Goal: Task Accomplishment & Management: Use online tool/utility

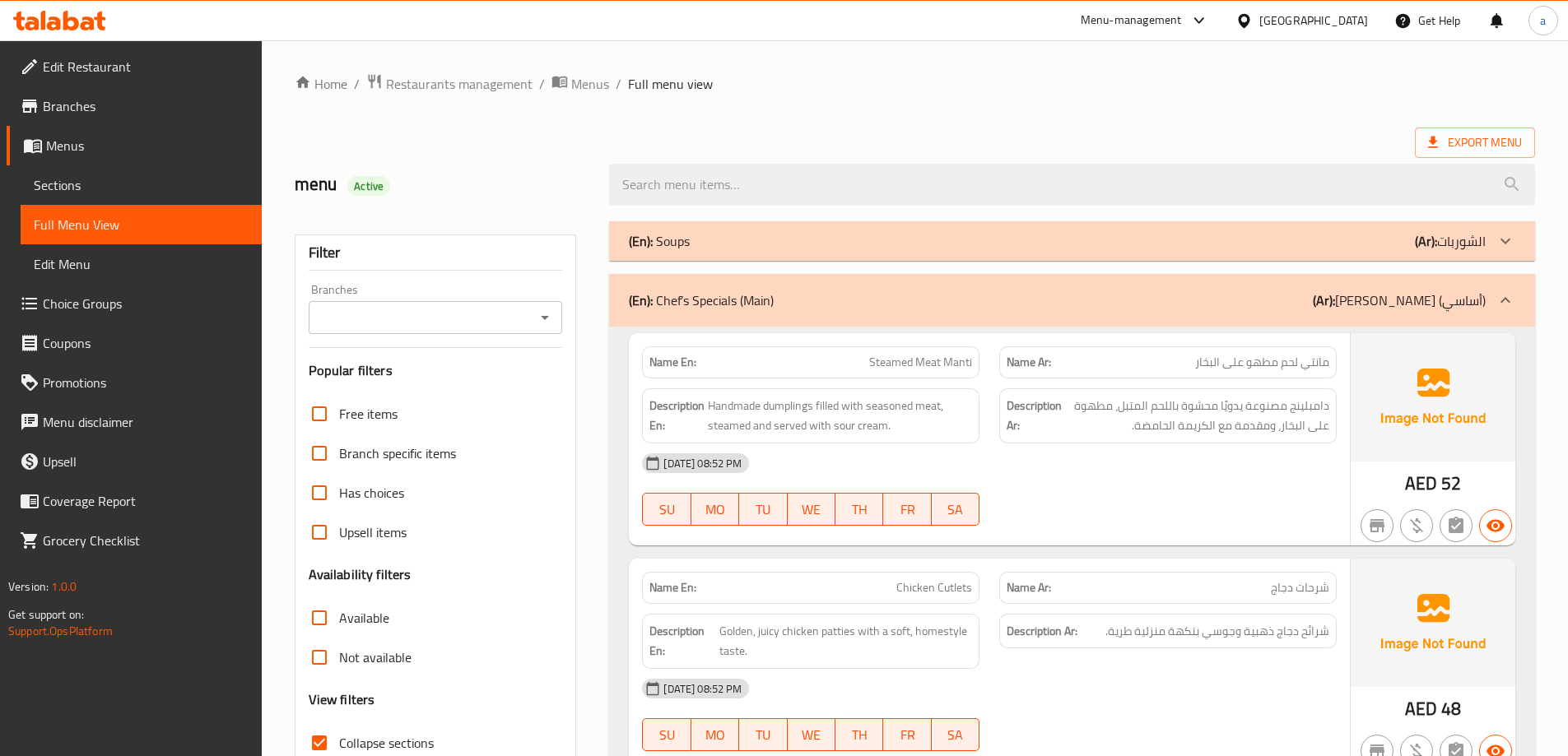
scroll to position [7153, 0]
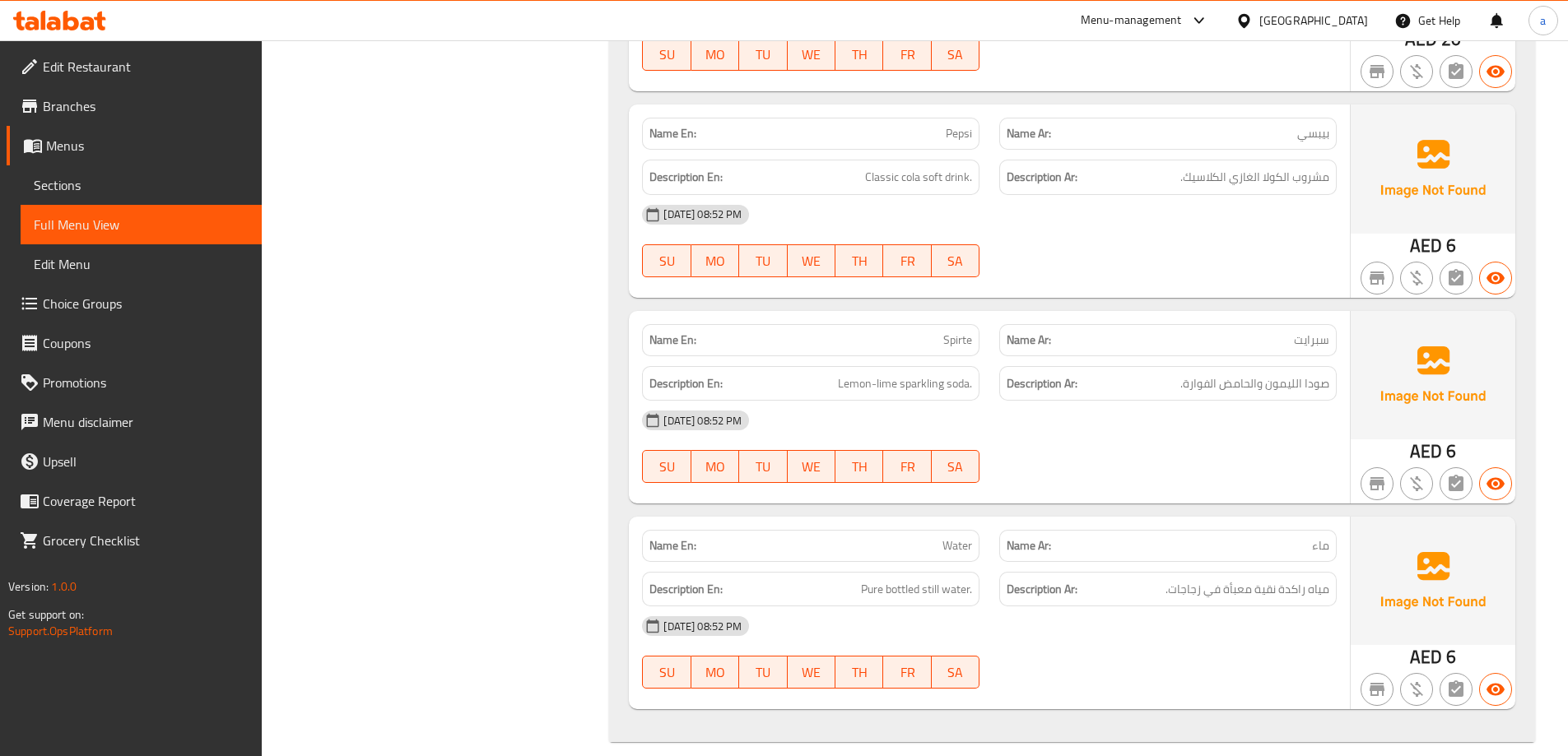
click at [1331, 18] on div "[GEOGRAPHIC_DATA]" at bounding box center [1314, 20] width 109 height 18
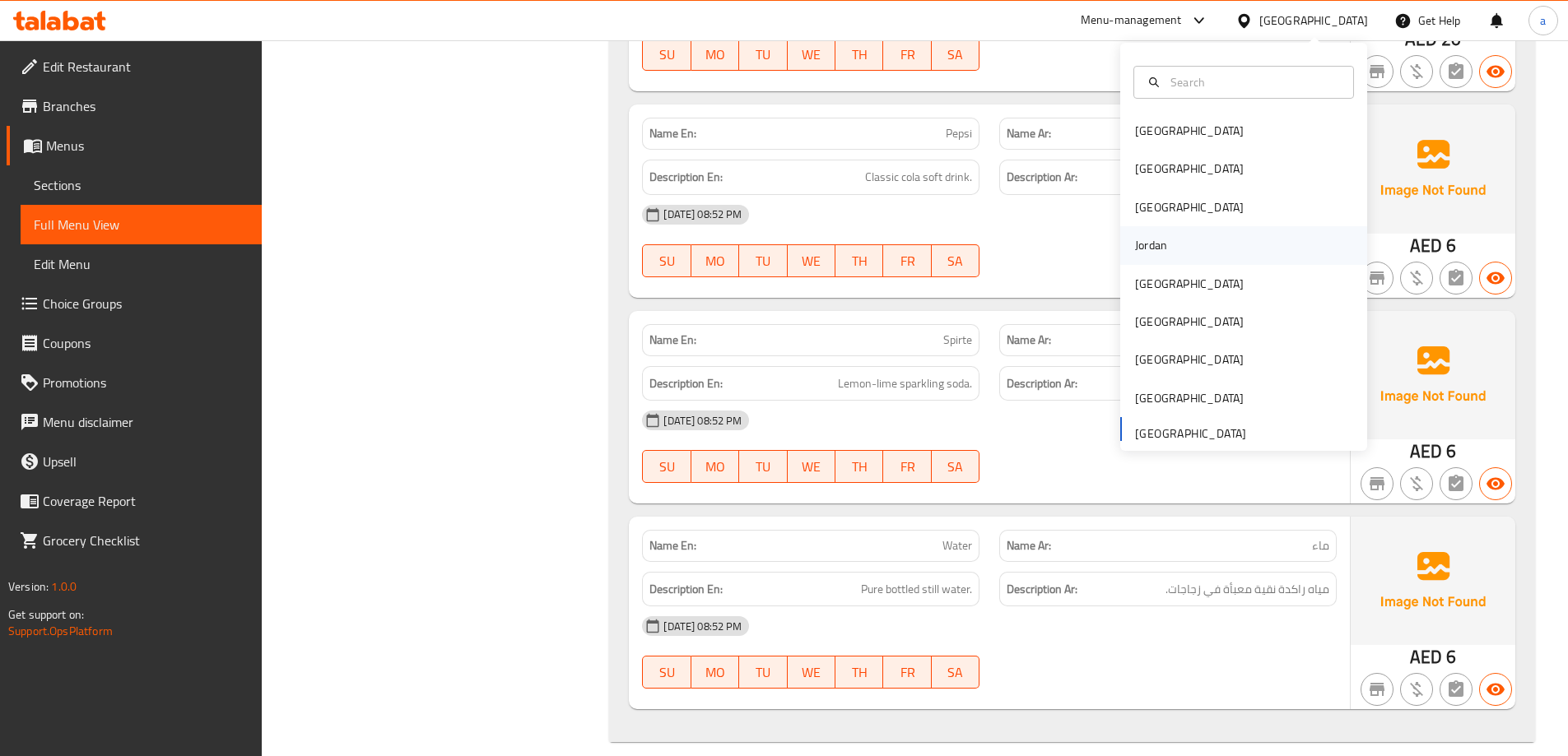
click at [1174, 253] on div "Jordan" at bounding box center [1244, 246] width 247 height 38
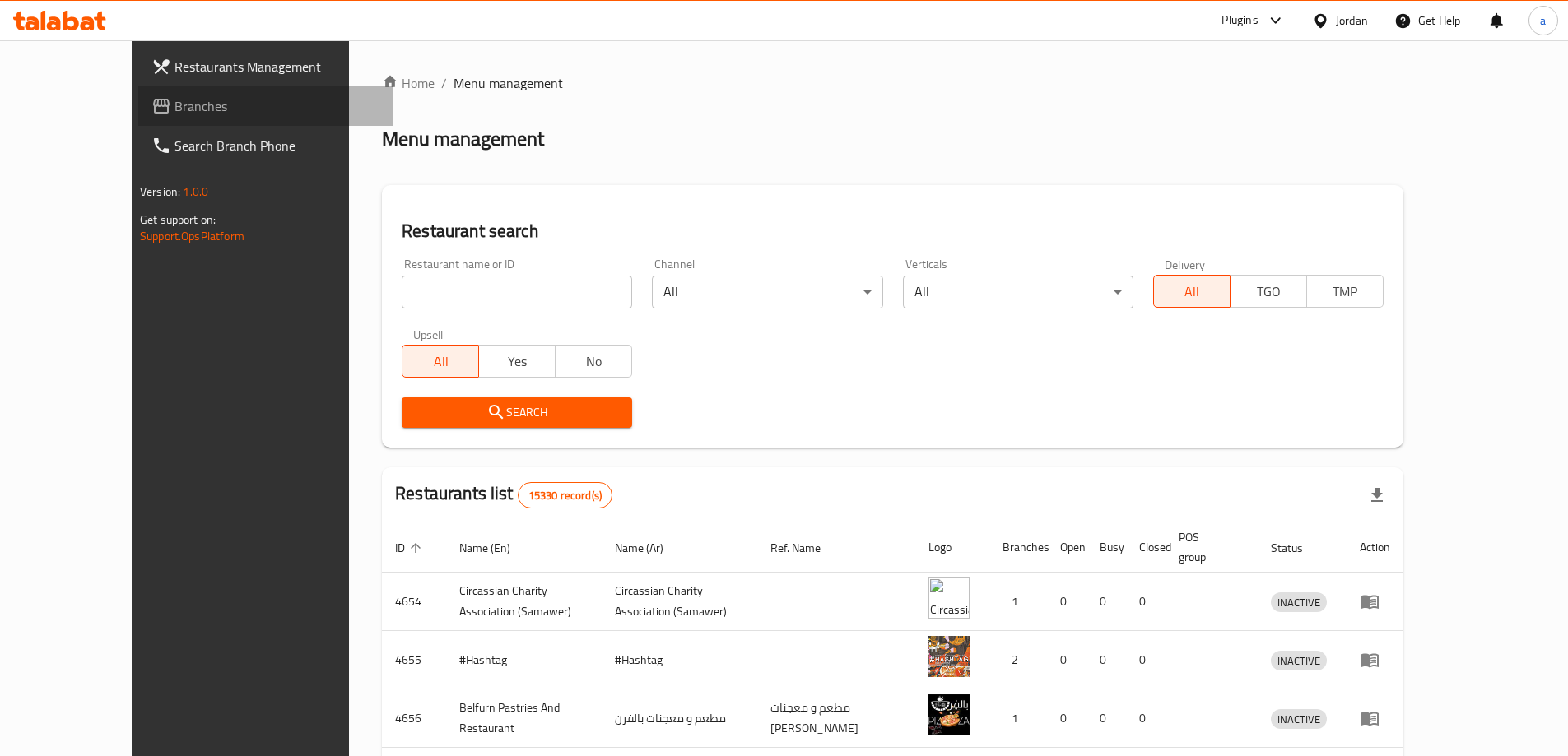
click at [174, 97] on span "Branches" at bounding box center [277, 106] width 206 height 20
click at [138, 97] on link "Branches" at bounding box center [265, 105] width 256 height 39
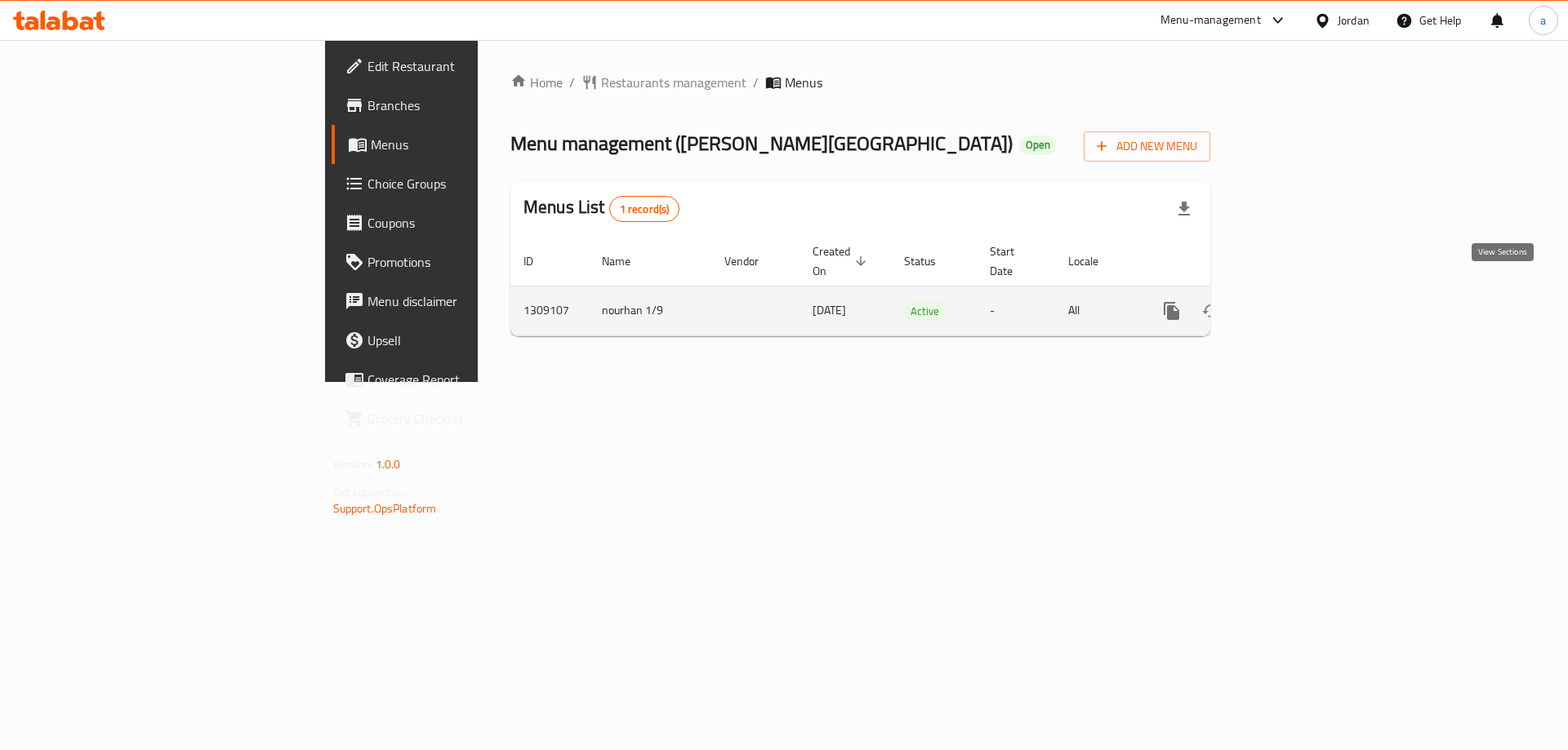
click at [1310, 303] on link "enhanced table" at bounding box center [1289, 310] width 39 height 39
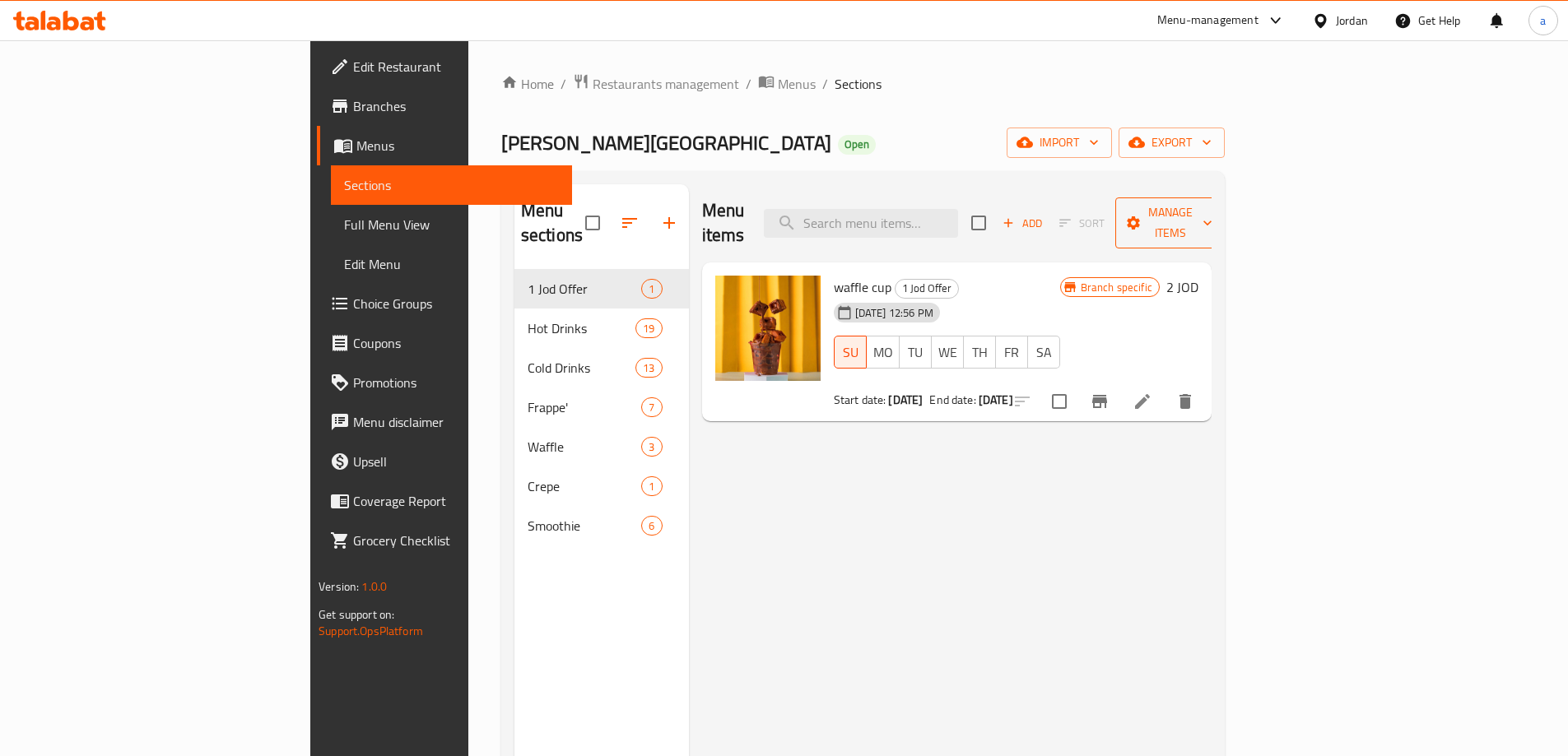
click at [1213, 207] on span "Manage items" at bounding box center [1171, 223] width 84 height 41
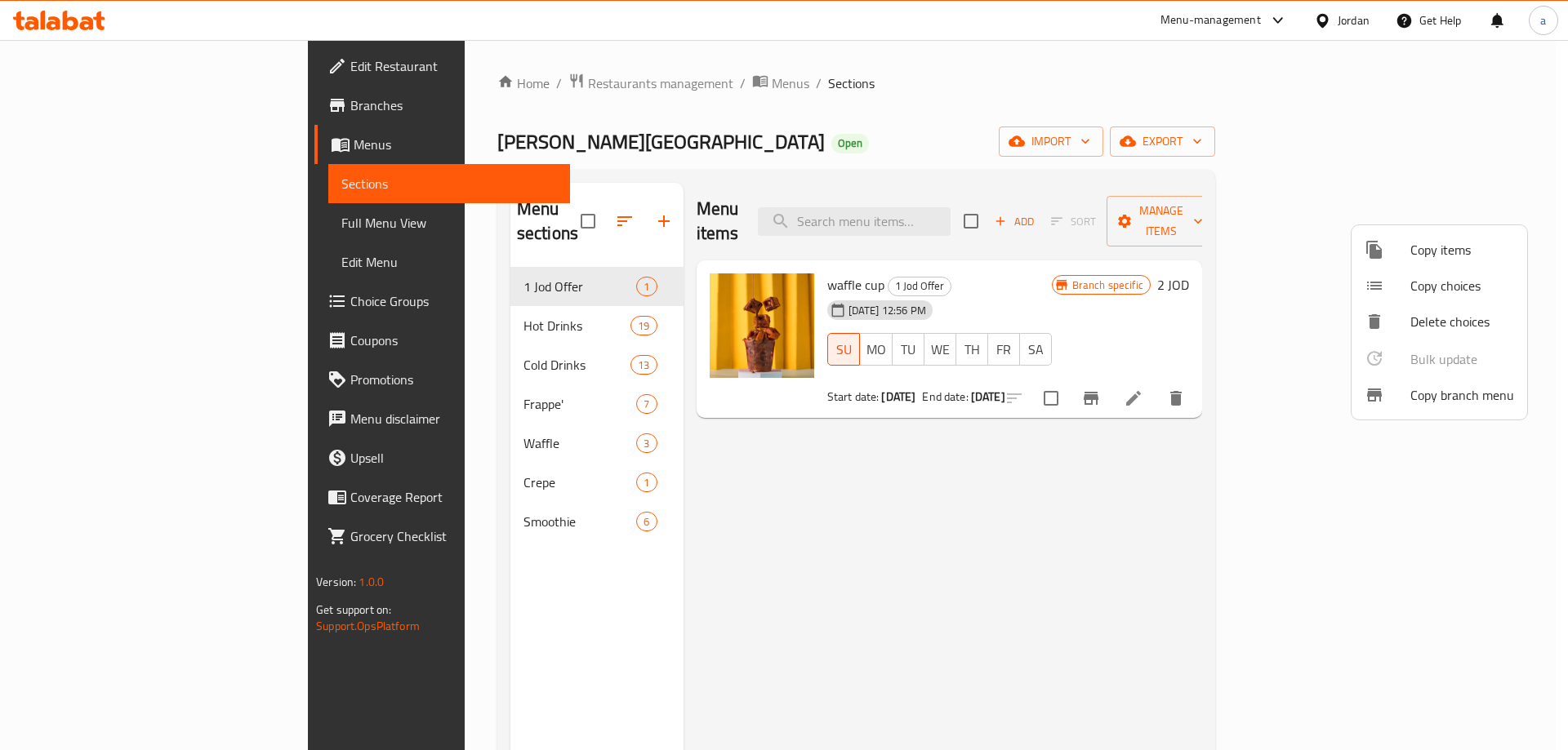
click at [1439, 394] on span "Copy branch menu" at bounding box center [1462, 395] width 104 height 20
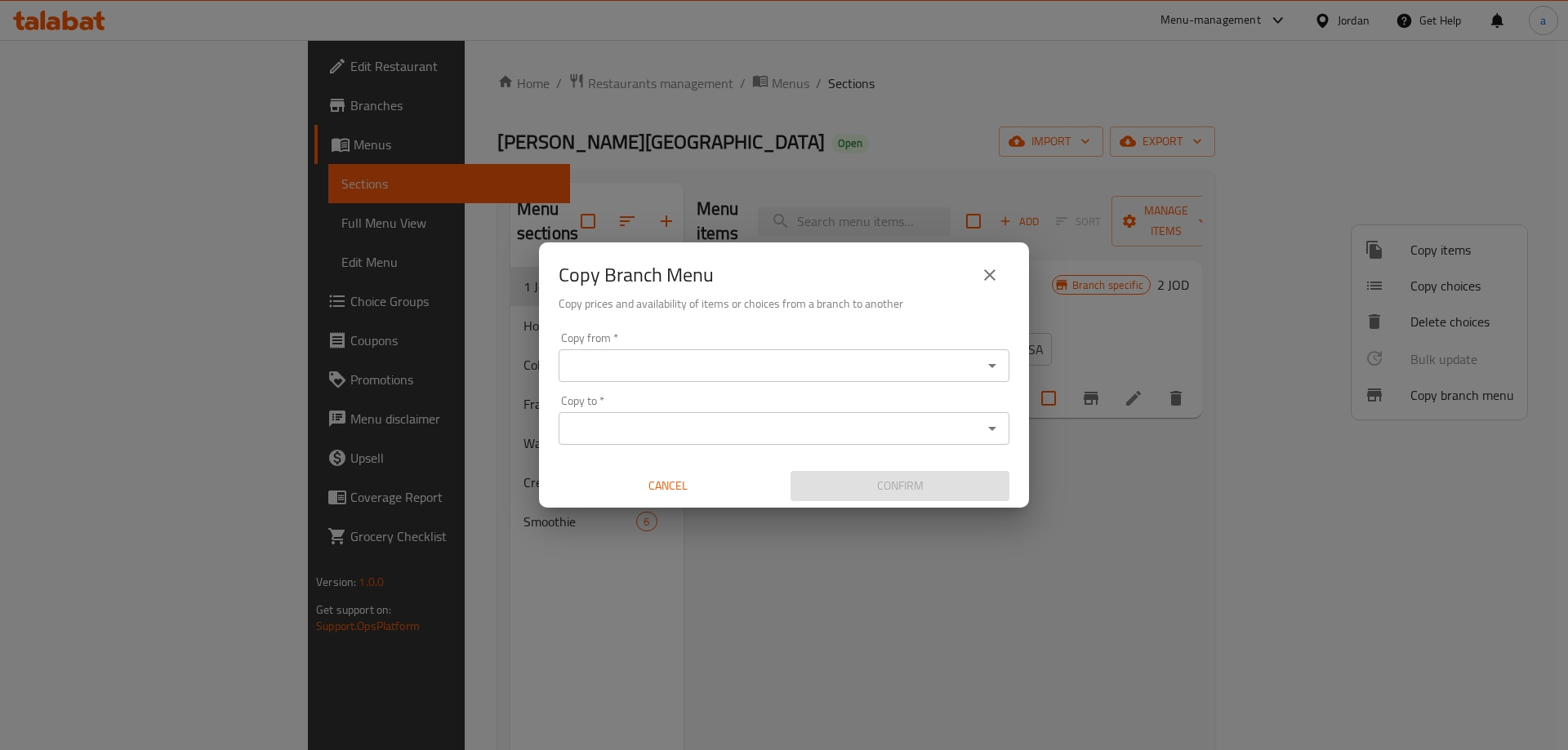
click at [855, 372] on input "Copy from   *" at bounding box center [770, 366] width 414 height 23
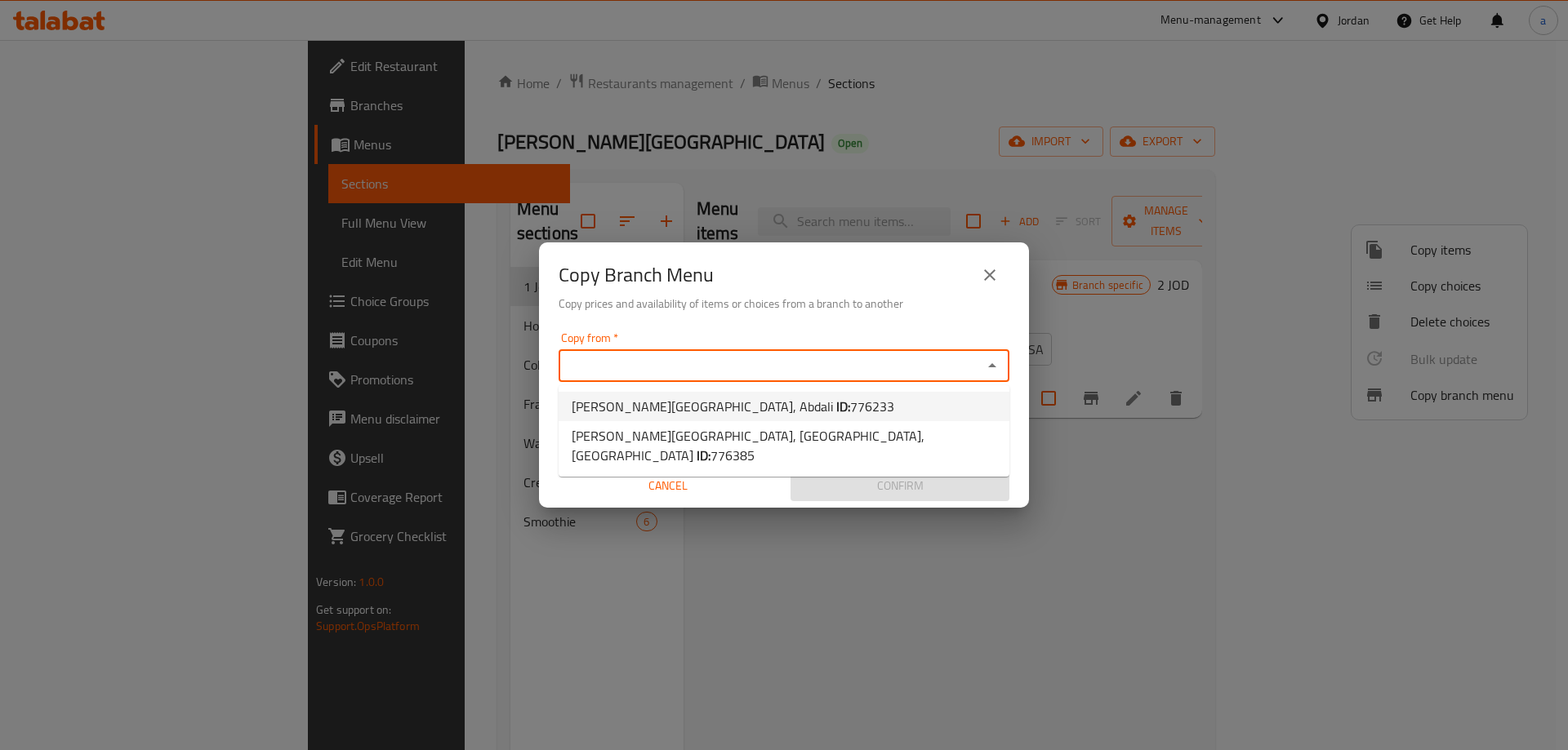
click at [797, 400] on li "Newton Coffee House, Abdali ID: 776233" at bounding box center [784, 406] width 451 height 29
type input "Newton Coffee House, Abdali"
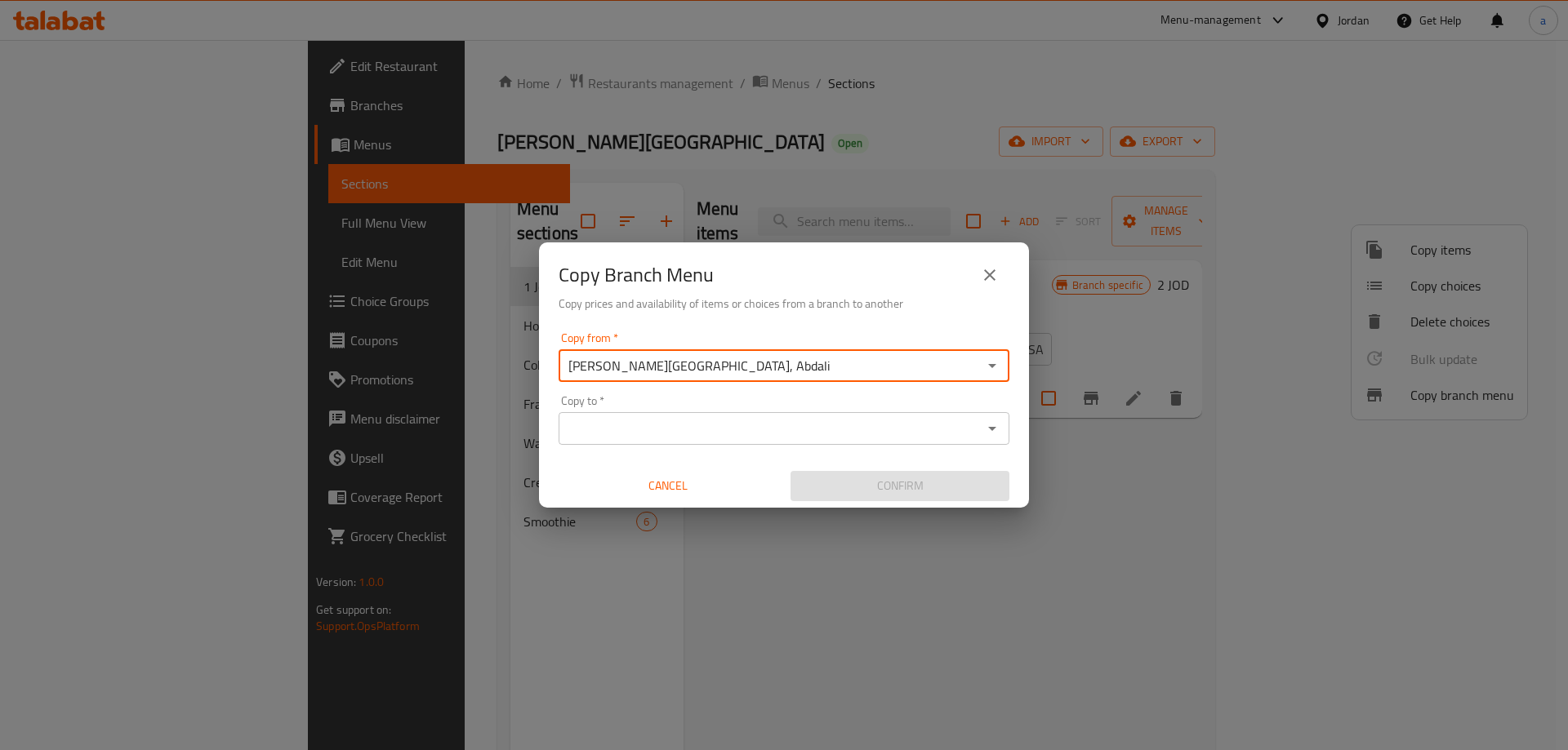
click at [795, 435] on input "Copy to   *" at bounding box center [770, 428] width 414 height 23
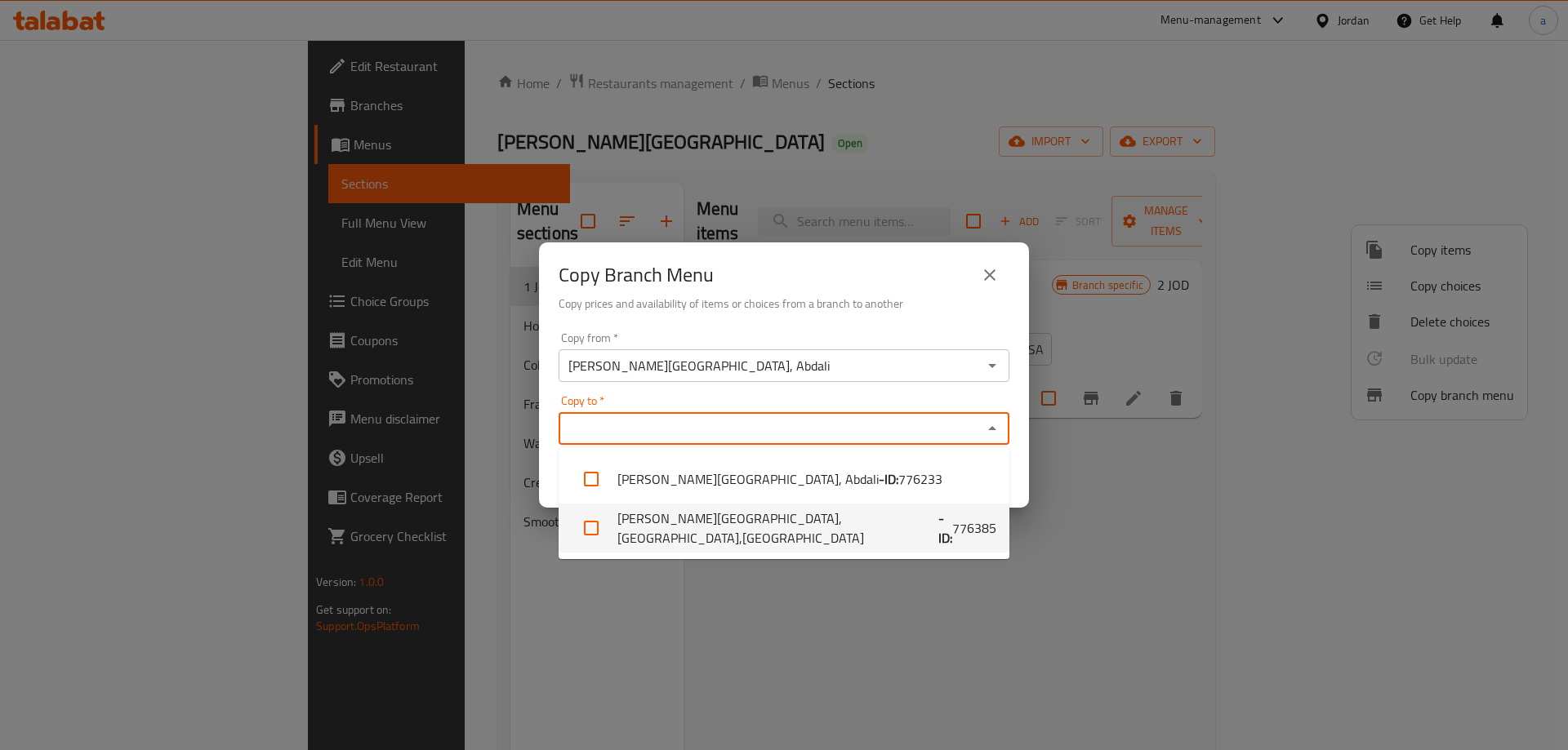
click at [838, 526] on li "Newton Coffee House, Down town,Downtown - ID: 776385" at bounding box center [784, 529] width 451 height 49
checkbox input "true"
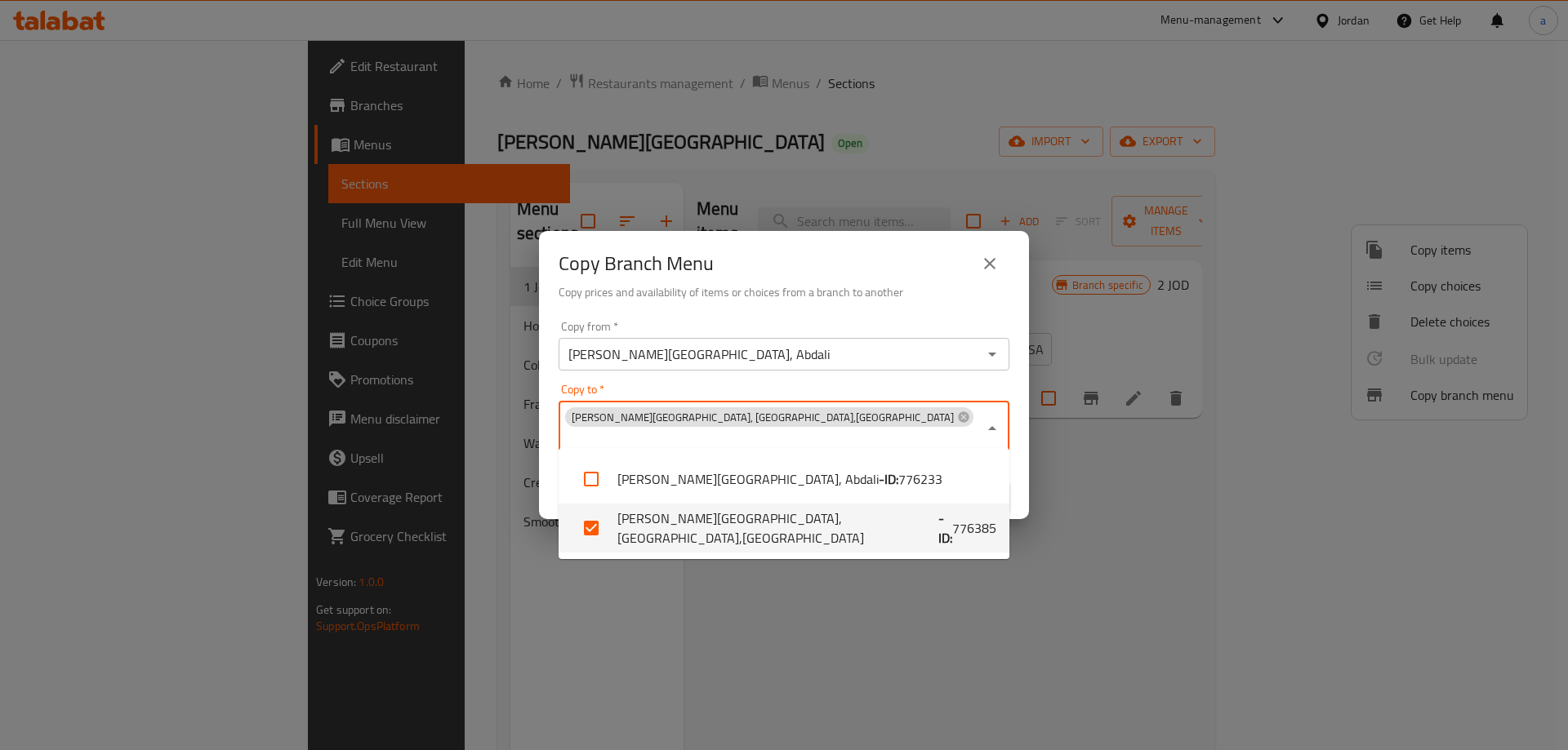
click at [1085, 517] on div "Copy Branch Menu Copy prices and availability of items or choices from a branch…" at bounding box center [784, 375] width 1568 height 750
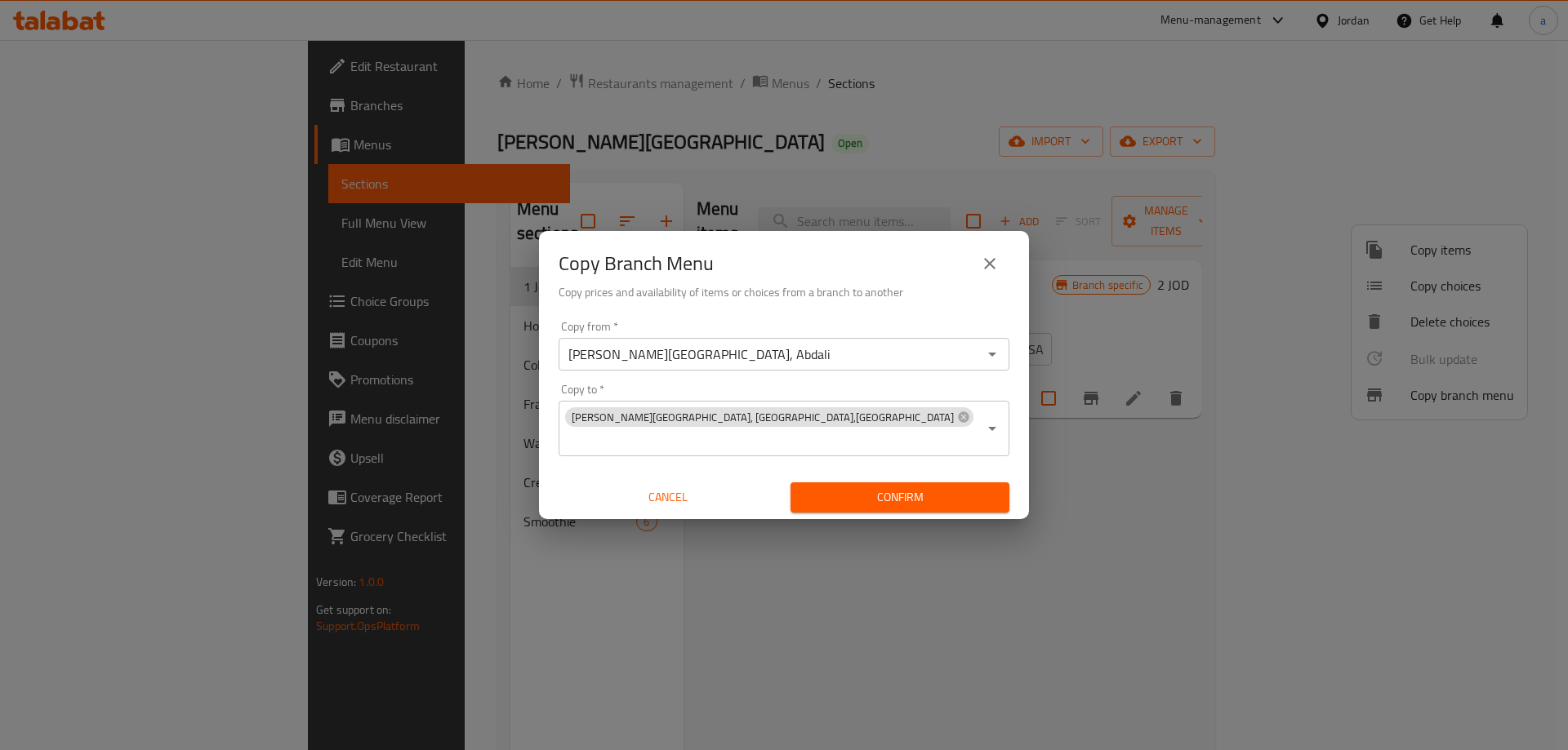
click at [895, 490] on span "Confirm" at bounding box center [899, 497] width 193 height 21
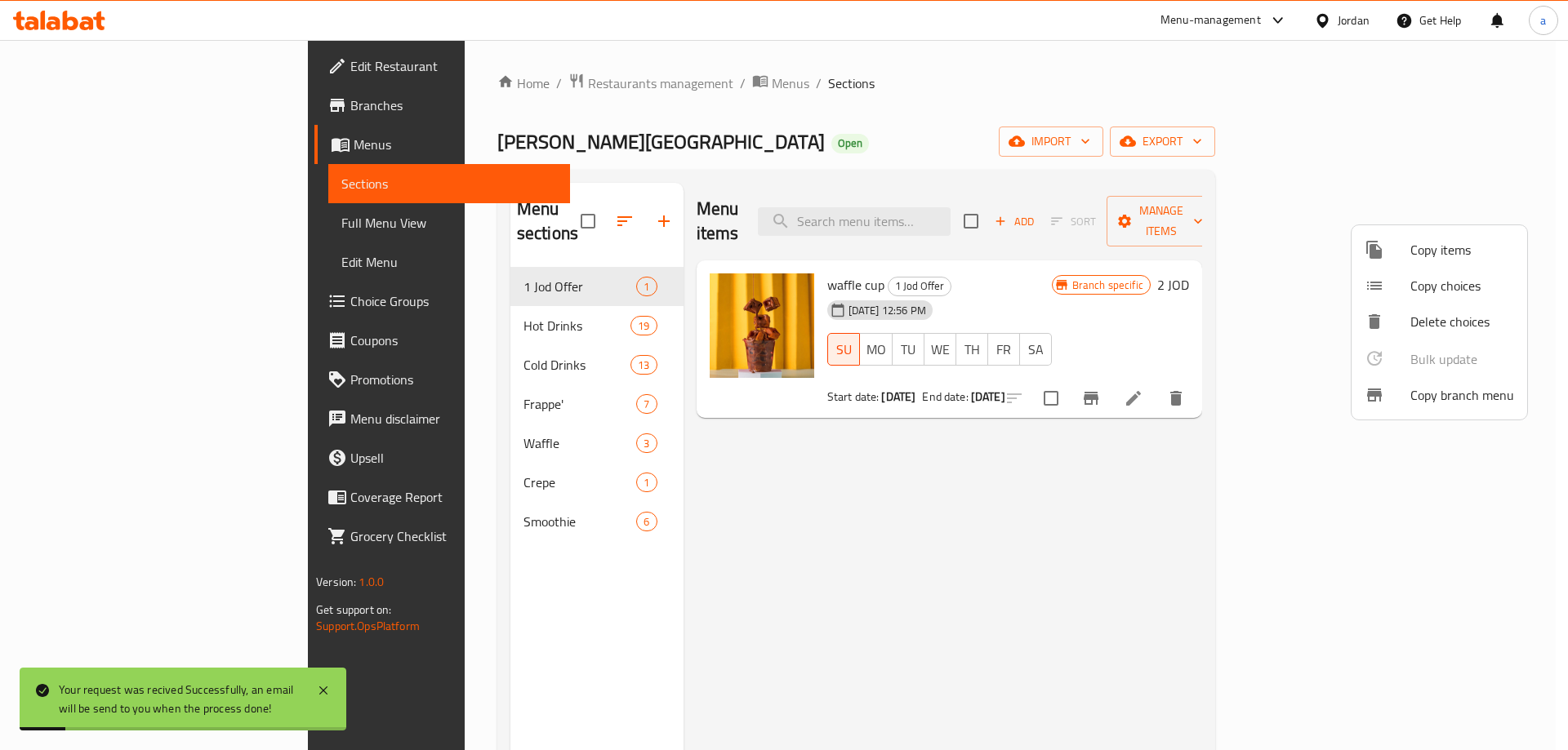
click at [73, 112] on div at bounding box center [784, 375] width 1568 height 750
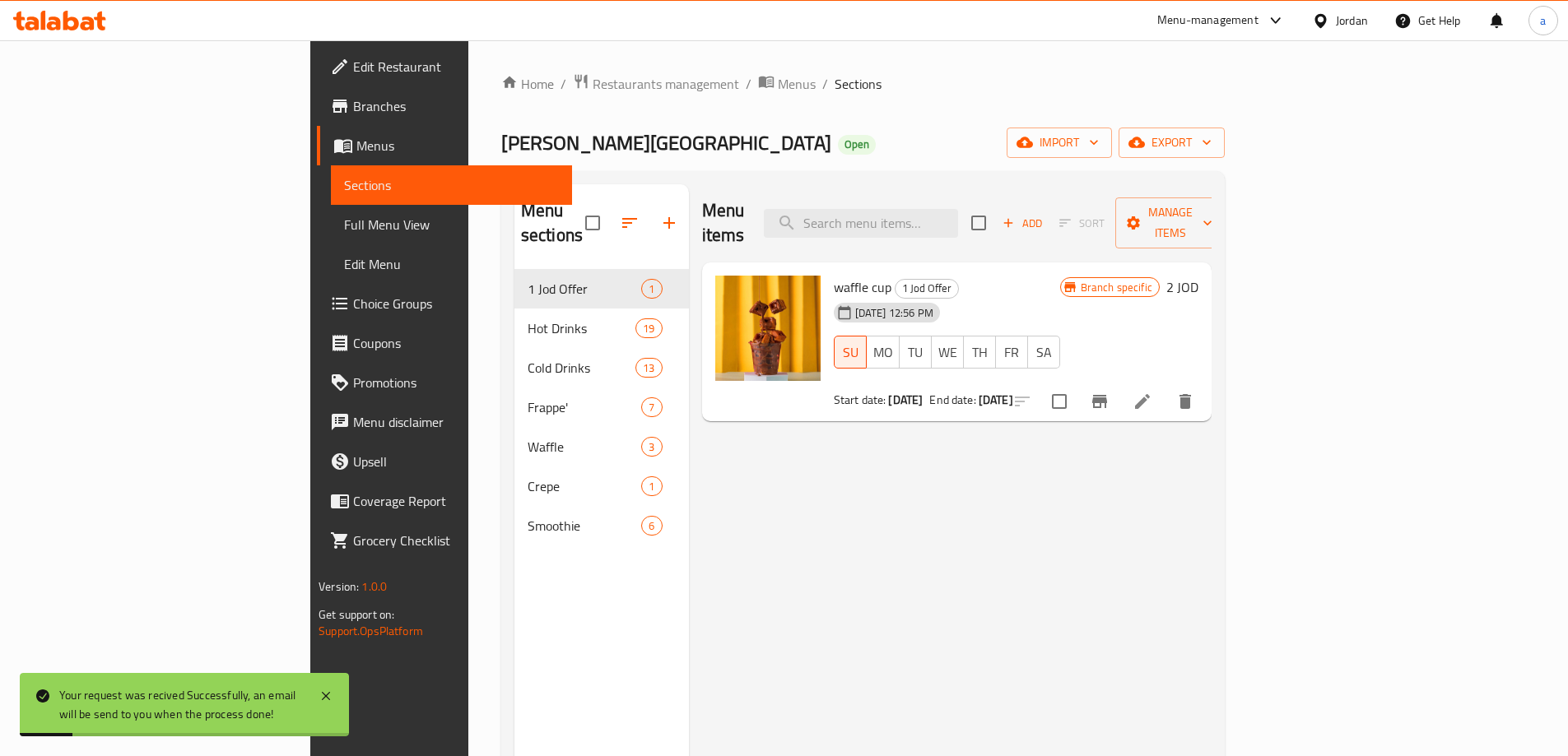
click at [353, 113] on span "Branches" at bounding box center [456, 106] width 206 height 20
